Goal: Information Seeking & Learning: Learn about a topic

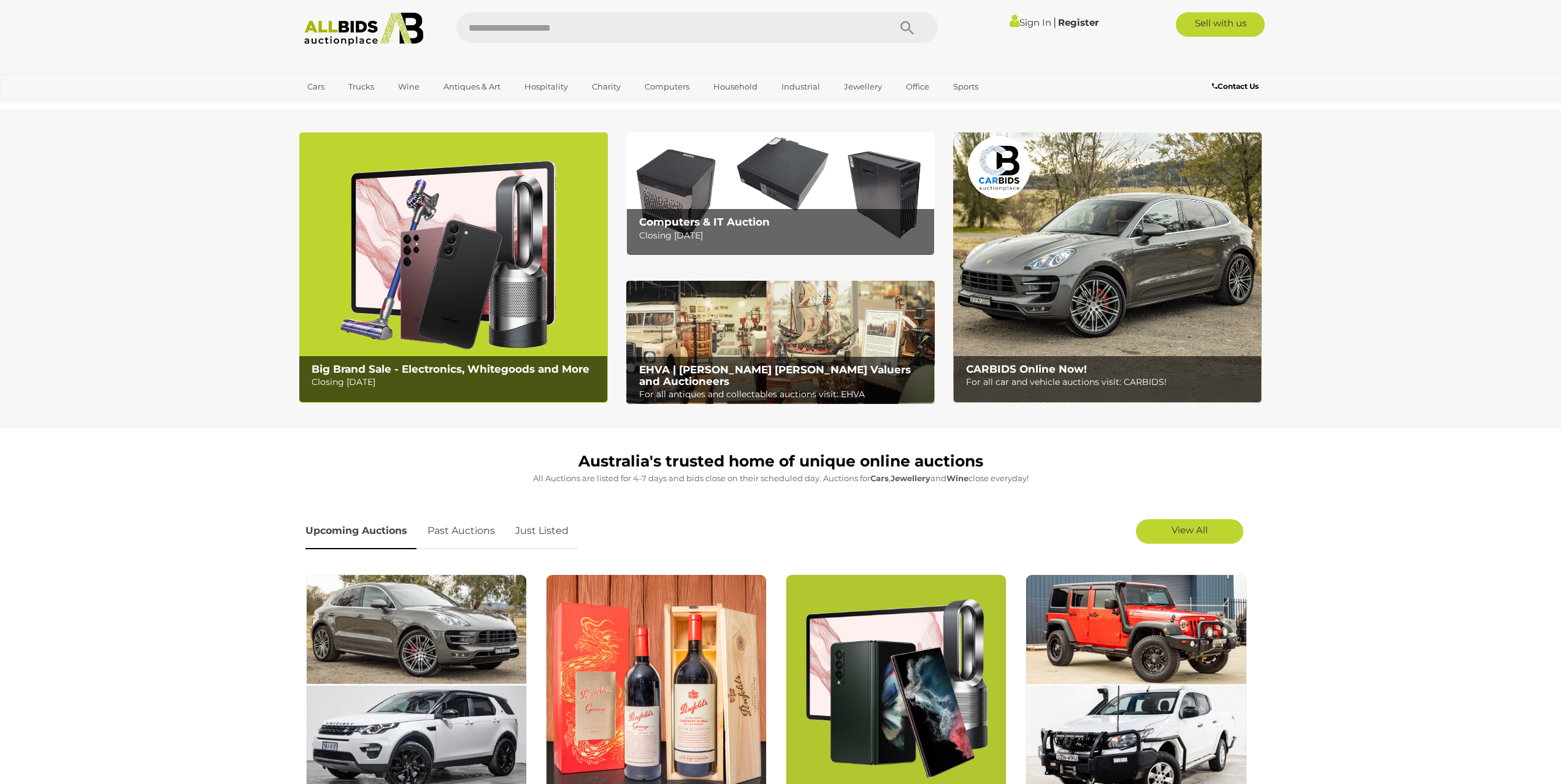
click at [570, 27] on input "text" at bounding box center [667, 27] width 421 height 31
type input "*****"
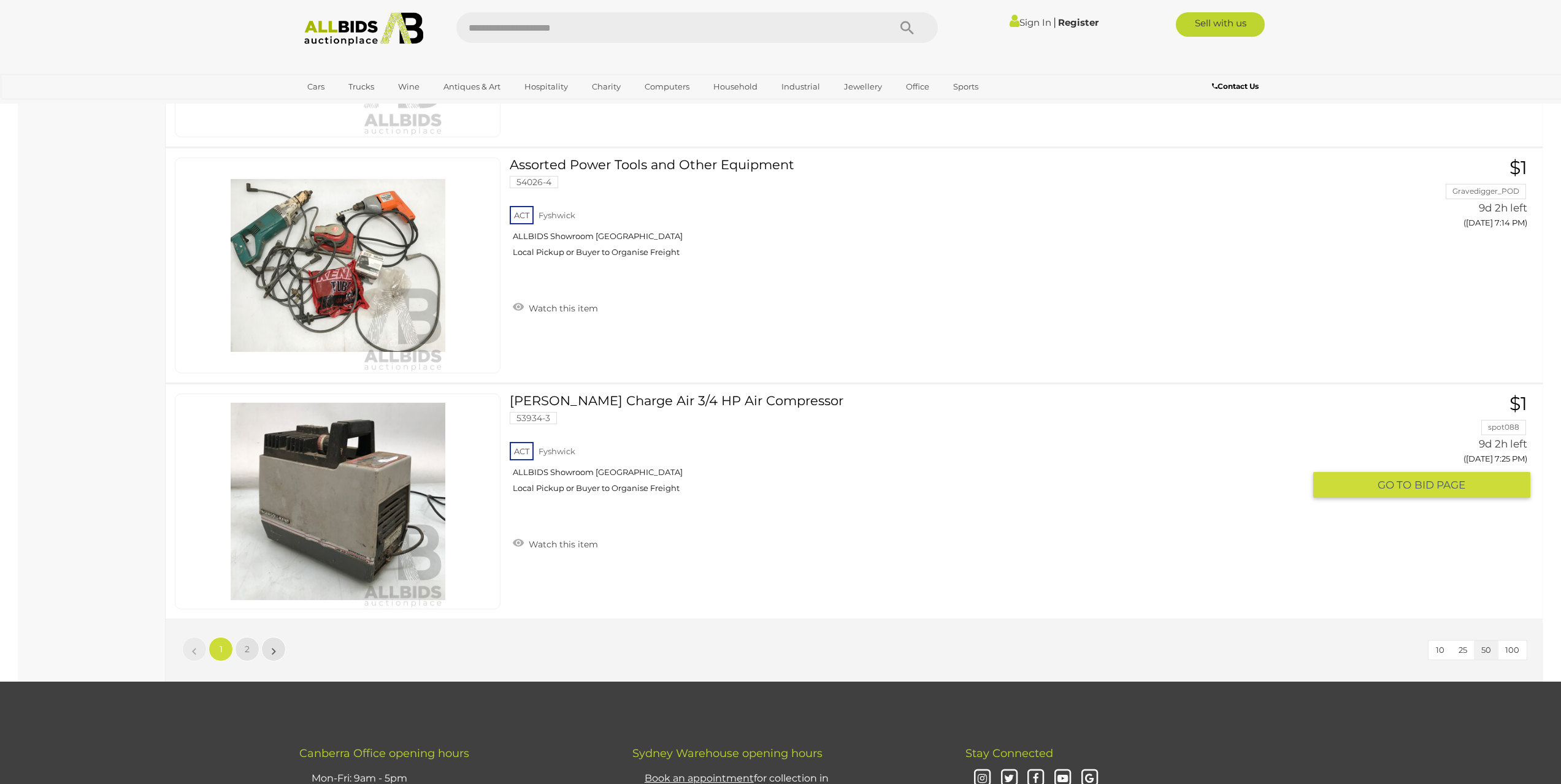
scroll to position [11529, 0]
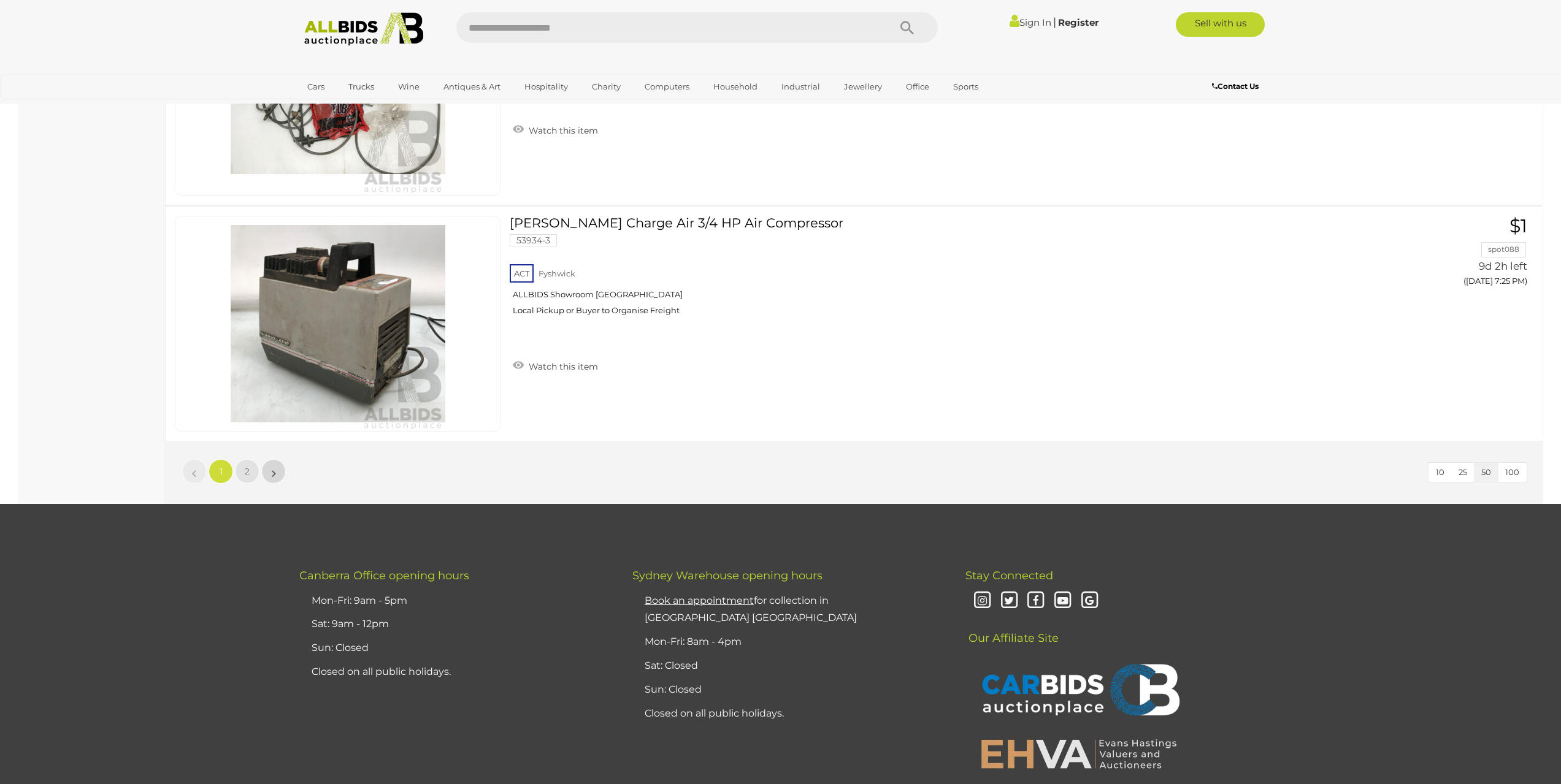
click at [278, 470] on link "»" at bounding box center [273, 471] width 25 height 25
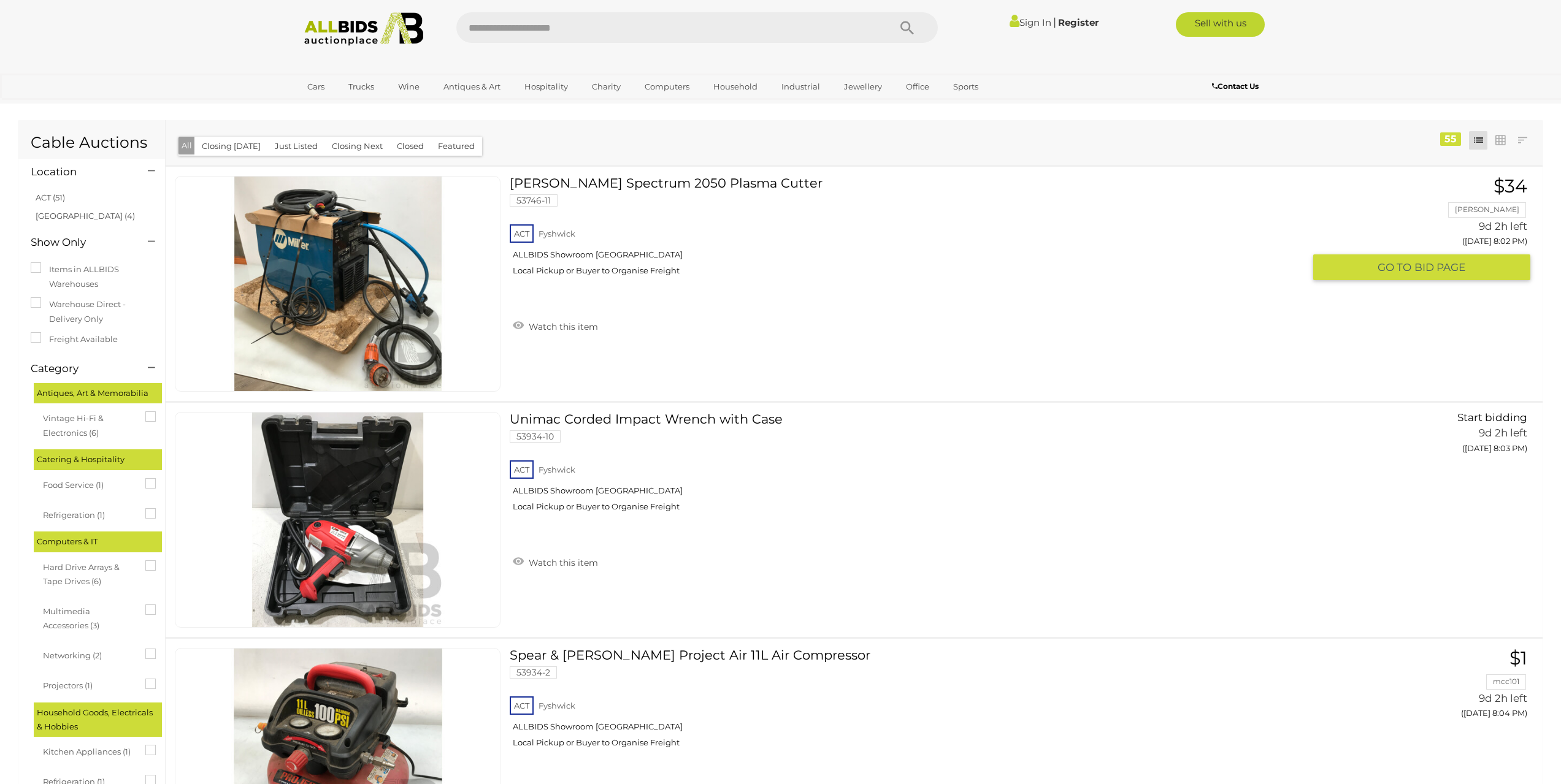
click at [308, 343] on img at bounding box center [338, 284] width 215 height 215
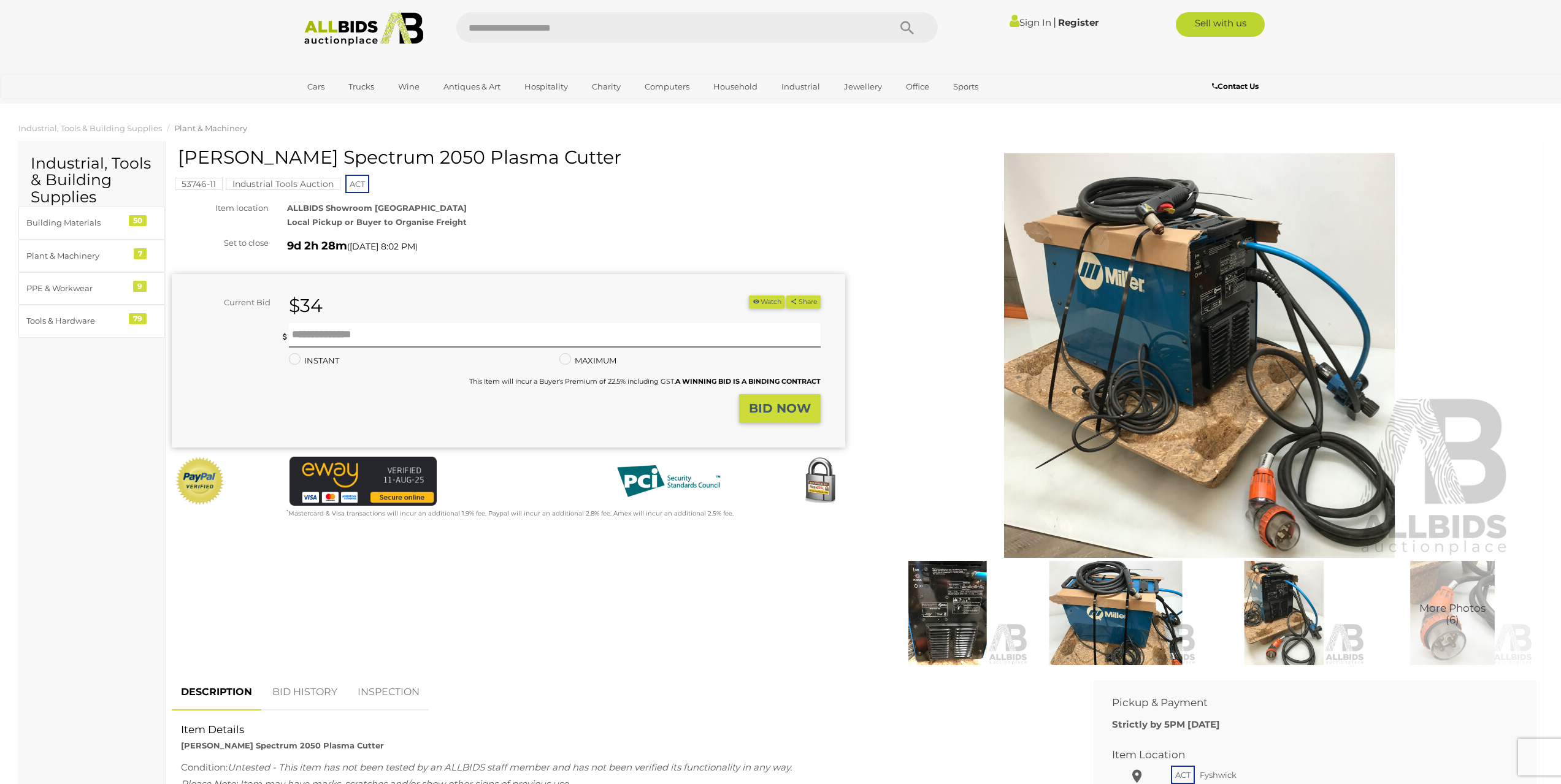
click at [1287, 628] on img at bounding box center [1284, 613] width 162 height 104
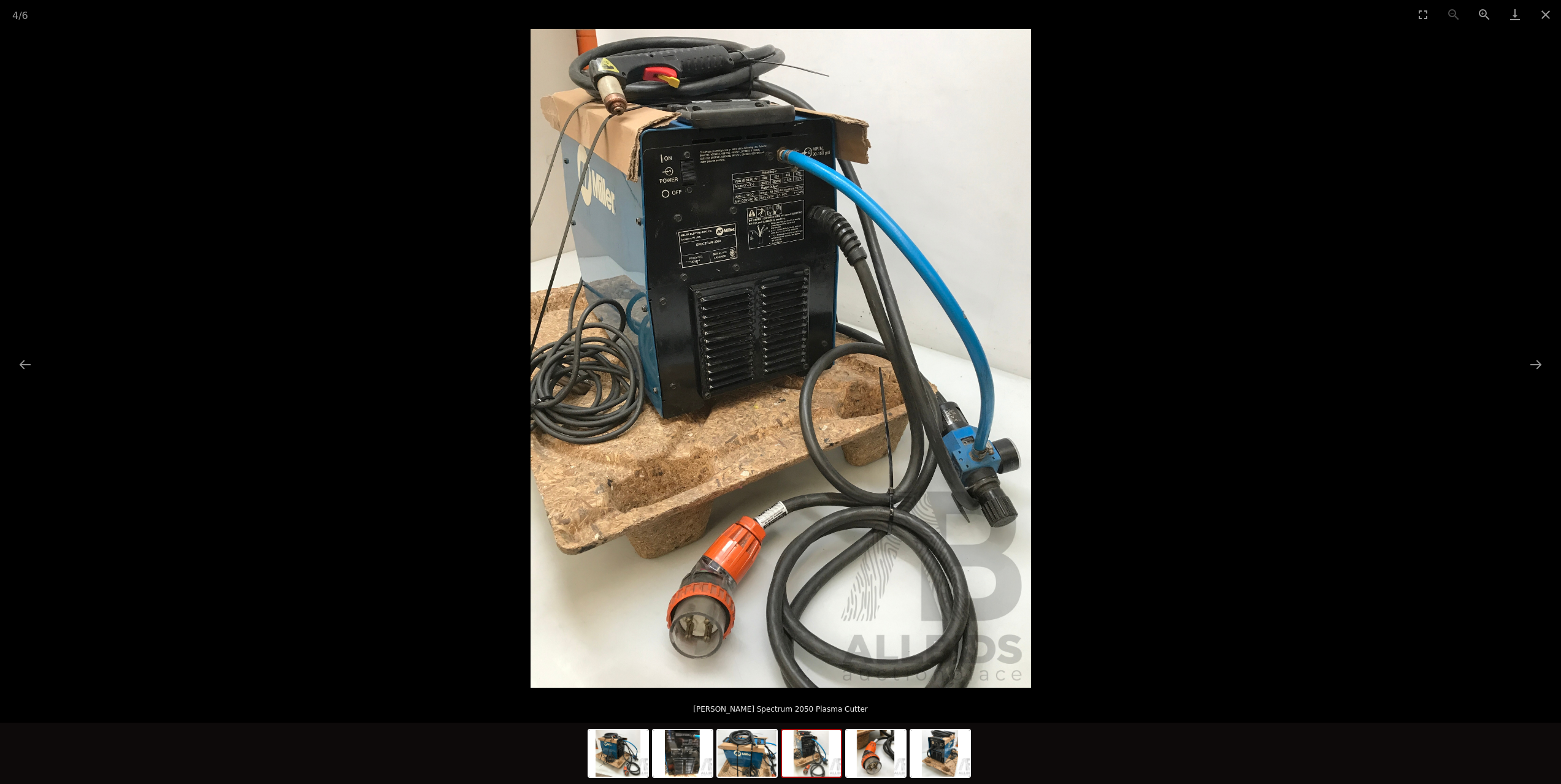
click at [696, 638] on img at bounding box center [780, 358] width 500 height 659
click at [1543, 12] on button "Close gallery" at bounding box center [1546, 14] width 31 height 29
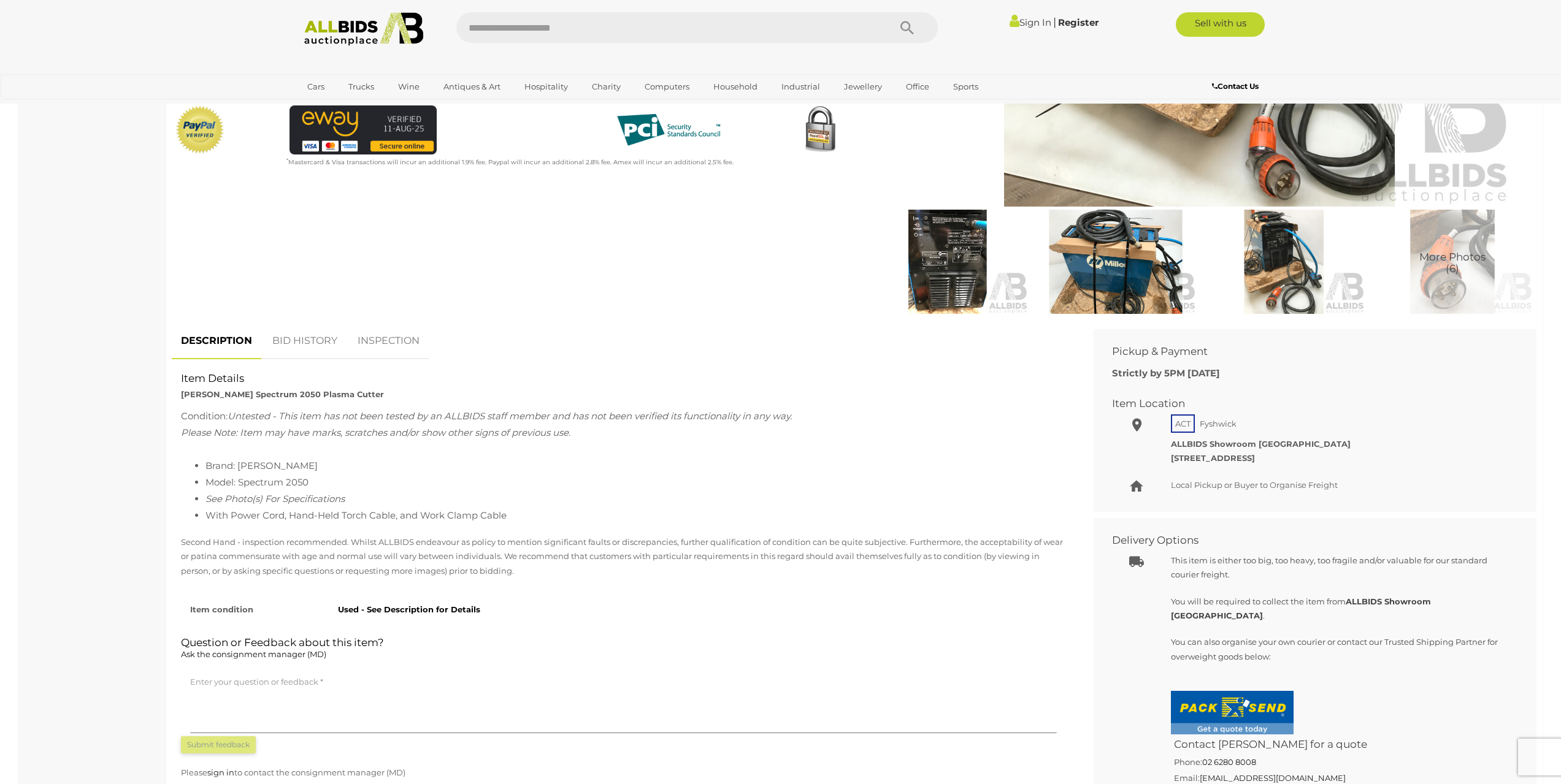
scroll to position [490, 0]
